Goal: Task Accomplishment & Management: Use online tool/utility

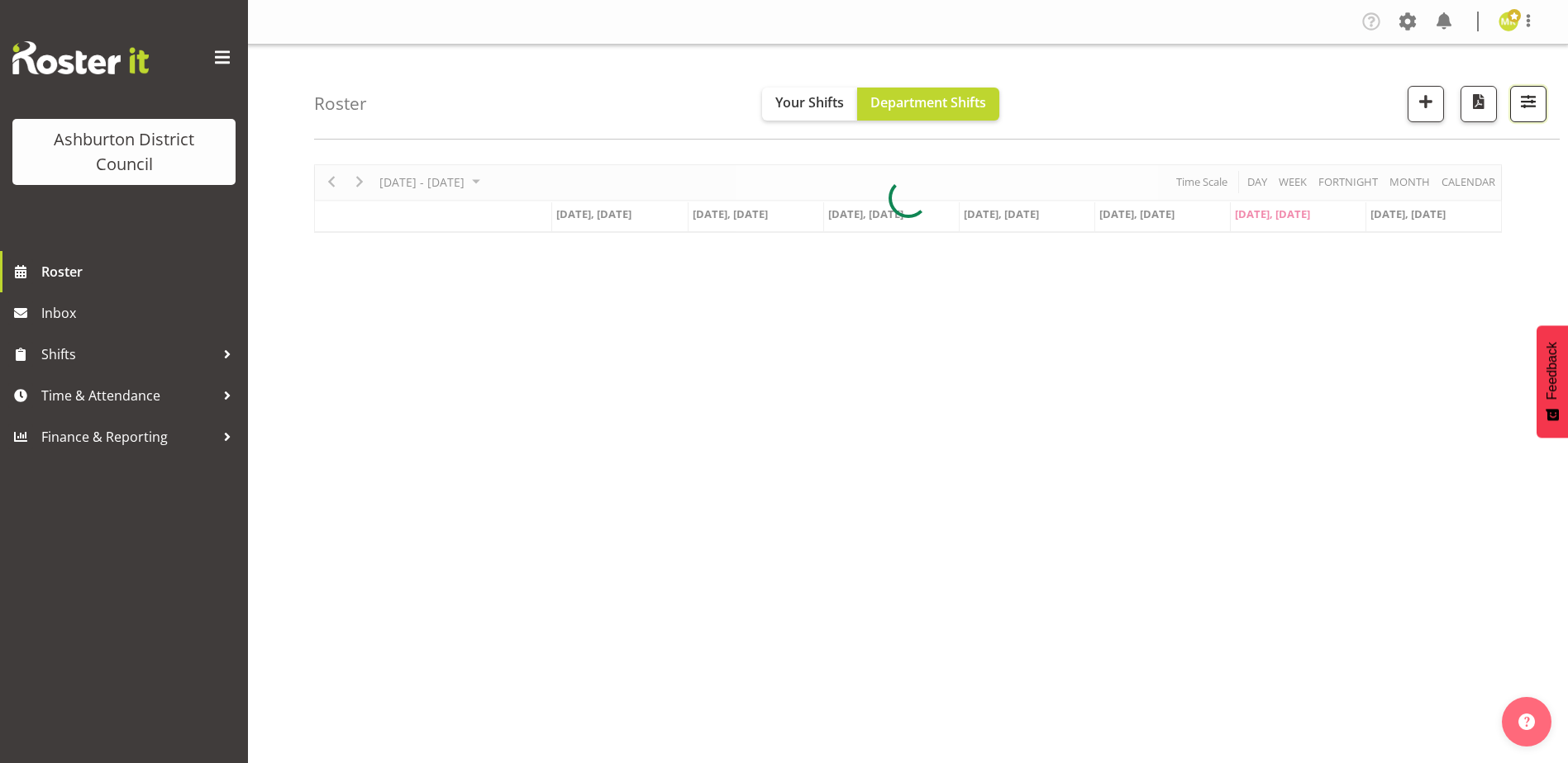
click at [1531, 99] on span "button" at bounding box center [1527, 101] width 21 height 21
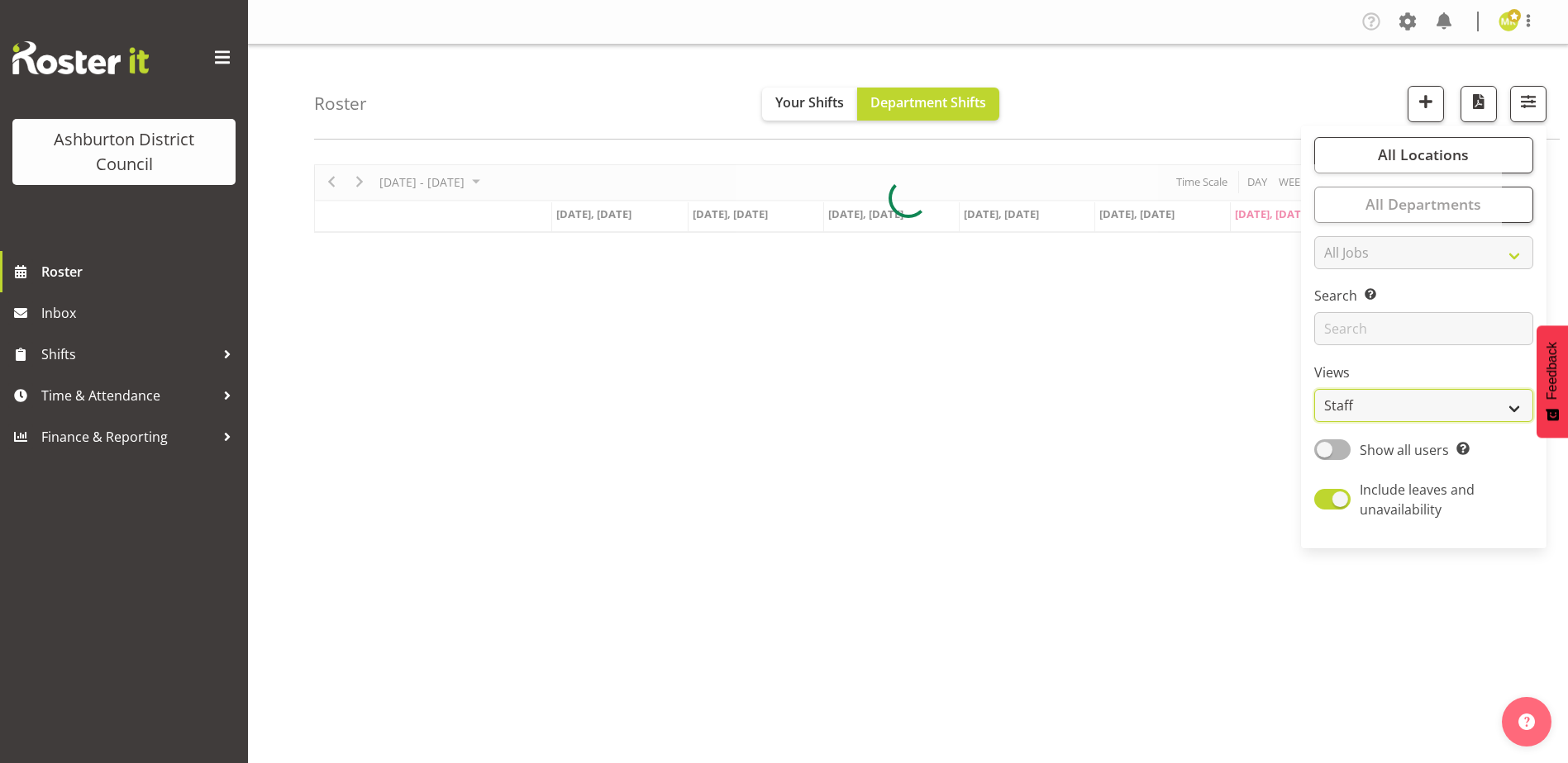
click at [1448, 422] on select "Staff Role Shift - Horizontal Shift - Vertical Staff - Location" at bounding box center [1424, 406] width 219 height 33
select select "shift"
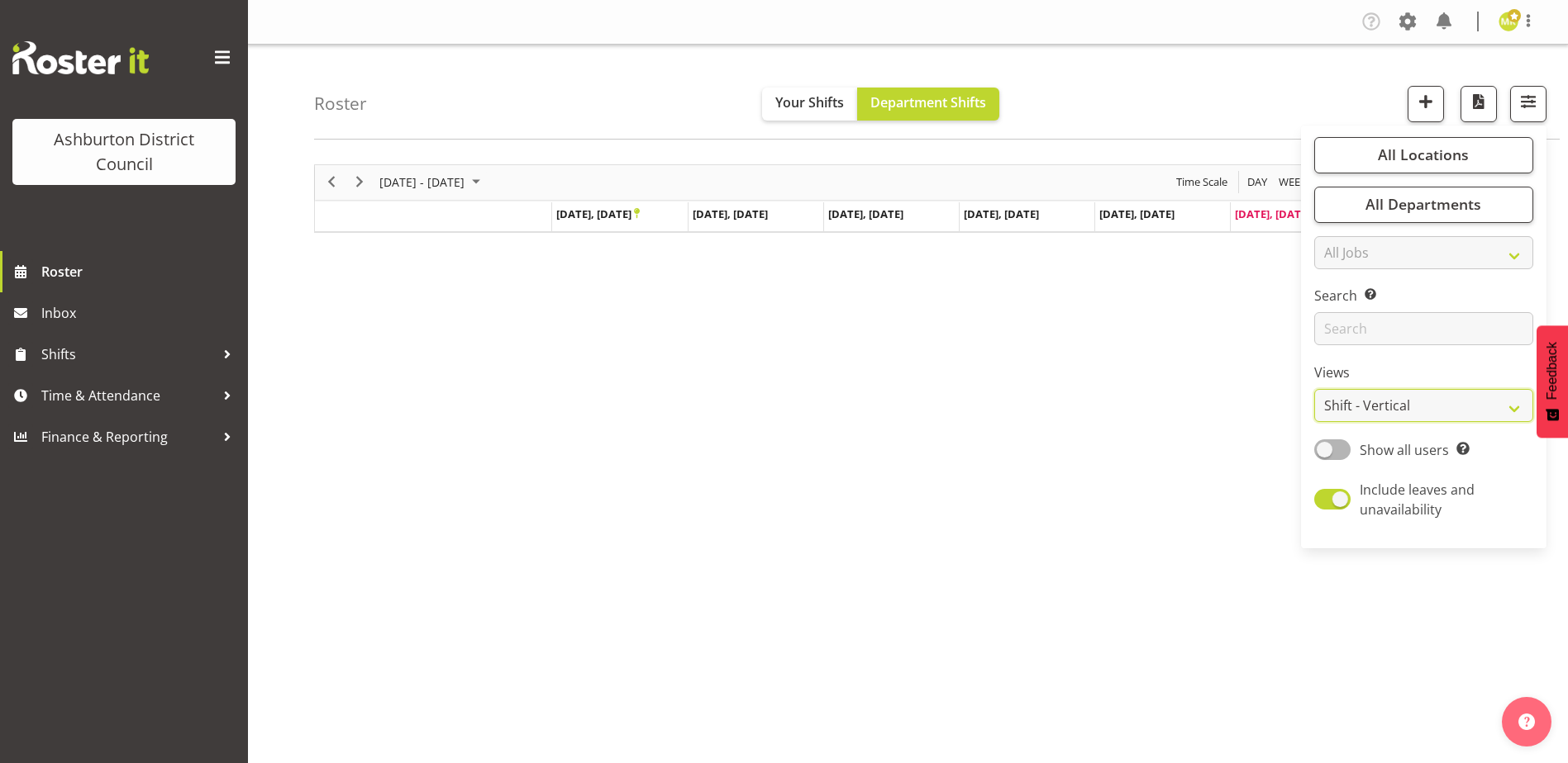
click at [1315, 390] on select "Staff Role Shift - Horizontal Shift - Vertical Staff - Location" at bounding box center [1424, 406] width 219 height 33
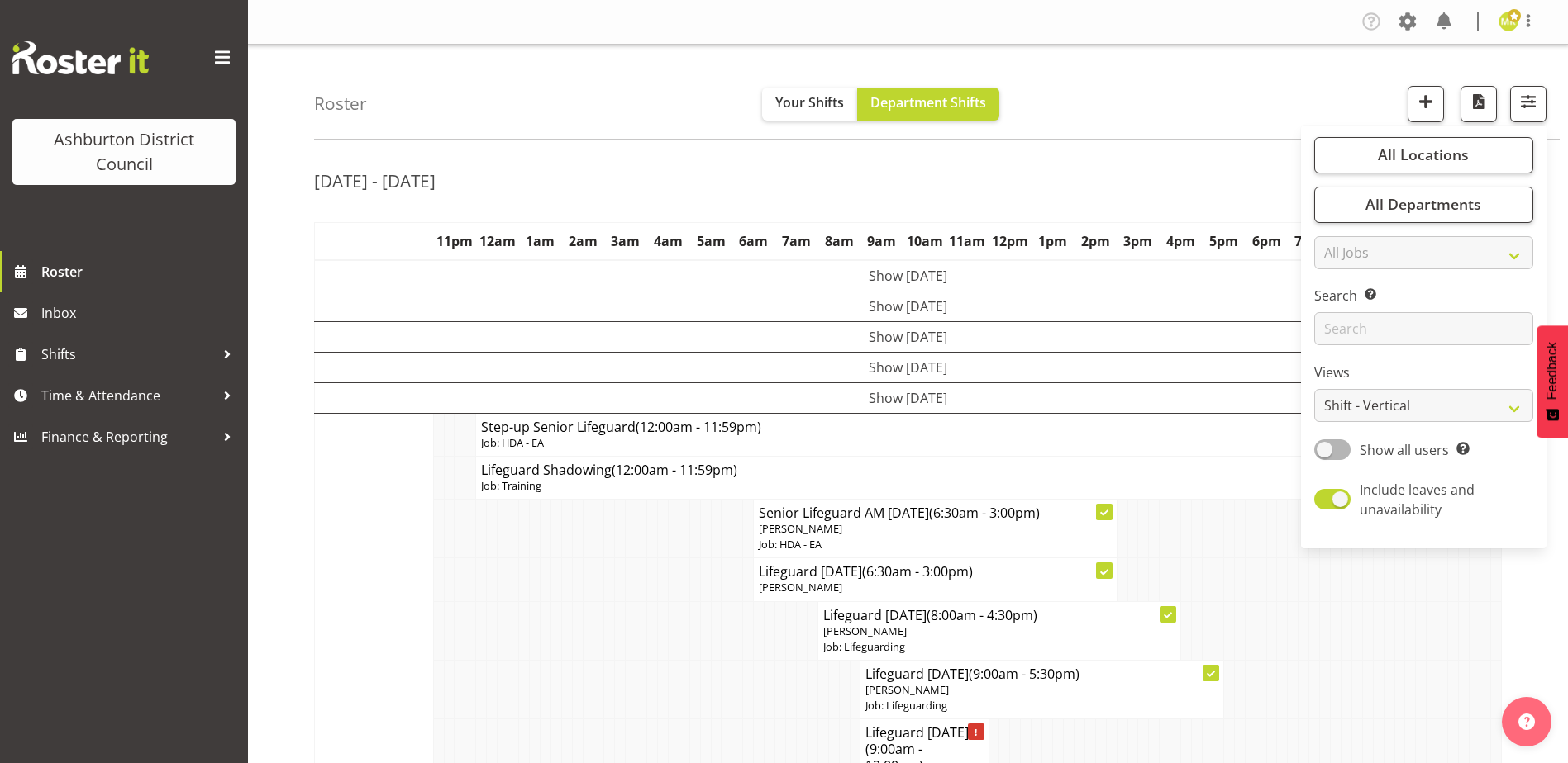
click at [1273, 614] on td at bounding box center [1271, 631] width 11 height 59
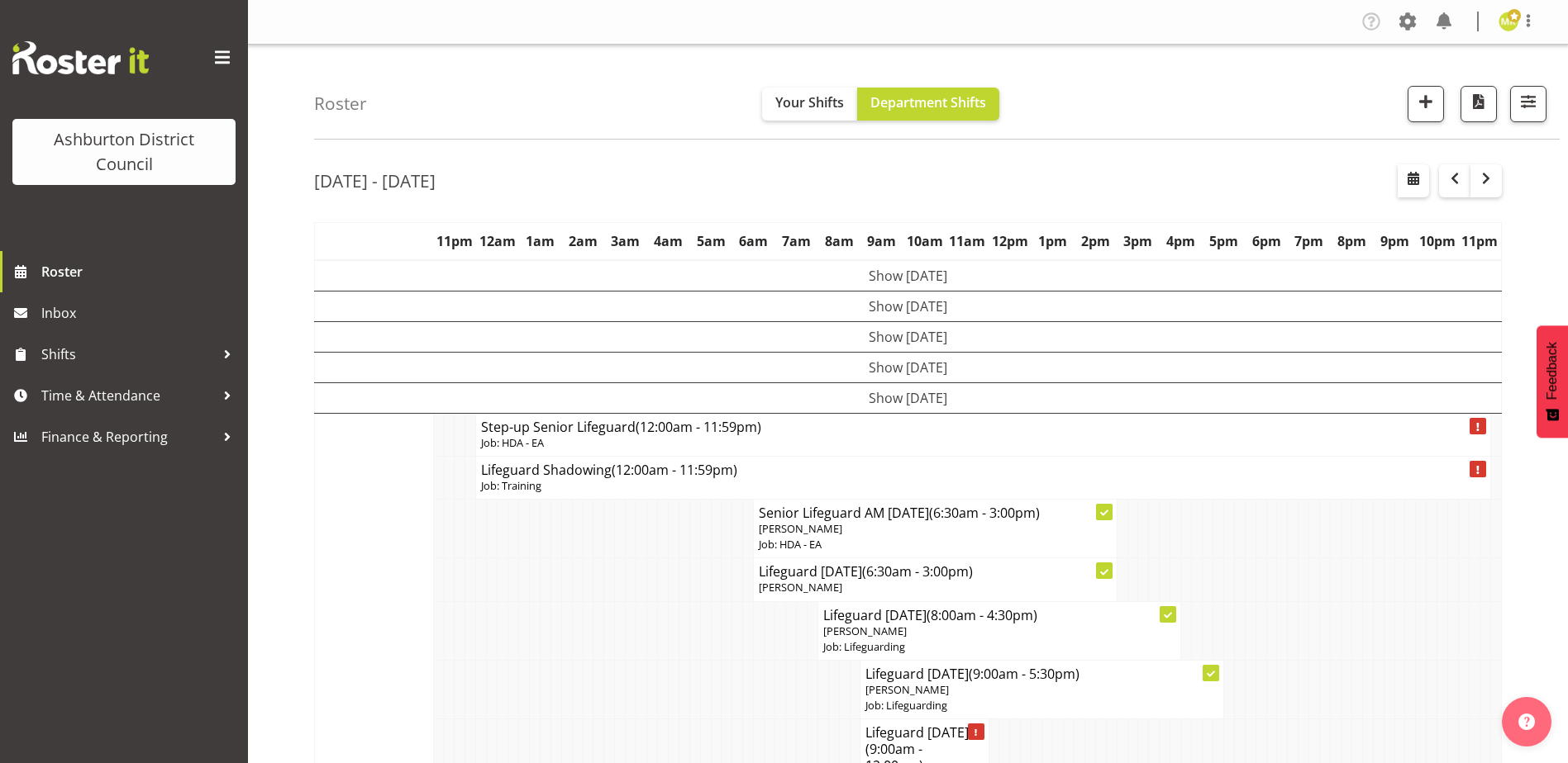
click at [1513, 34] on div "Tasks Jobs Employees Profile Log Out" at bounding box center [1454, 22] width 194 height 27
click at [1514, 25] on img at bounding box center [1508, 21] width 20 height 20
click at [1467, 81] on link "Log Out" at bounding box center [1458, 87] width 159 height 30
